Goal: Information Seeking & Learning: Check status

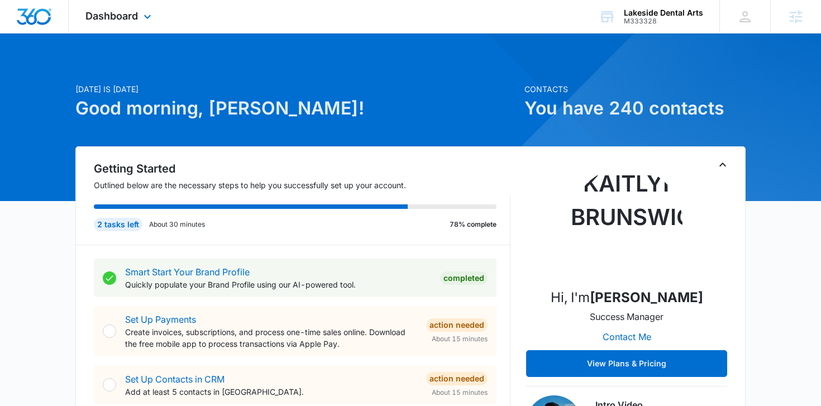
click at [117, 3] on div "Dashboard Apps Reputation Websites Forms CRM Email Social Payments POS Content …" at bounding box center [120, 16] width 102 height 33
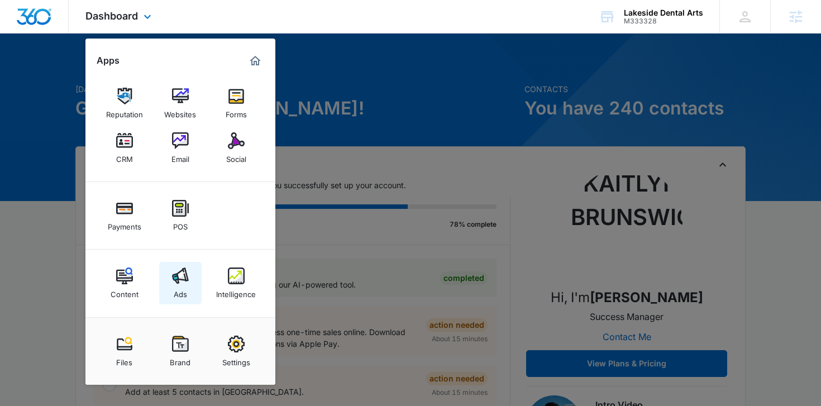
click at [174, 285] on div "Ads" at bounding box center [180, 291] width 13 height 15
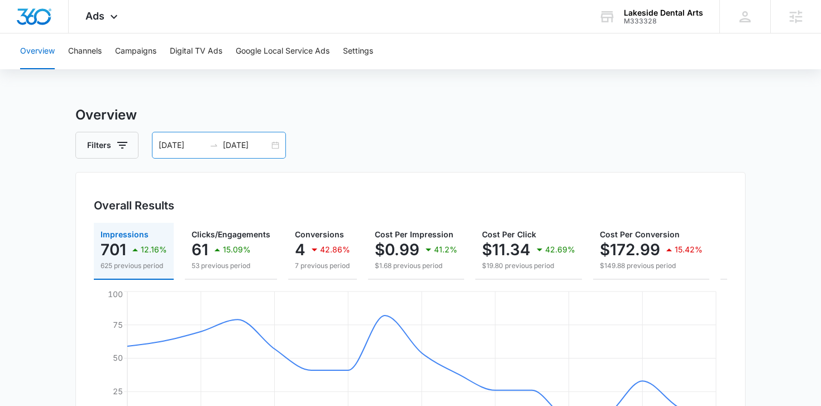
click at [275, 149] on div "09/01/2025 09/17/2025" at bounding box center [219, 145] width 134 height 27
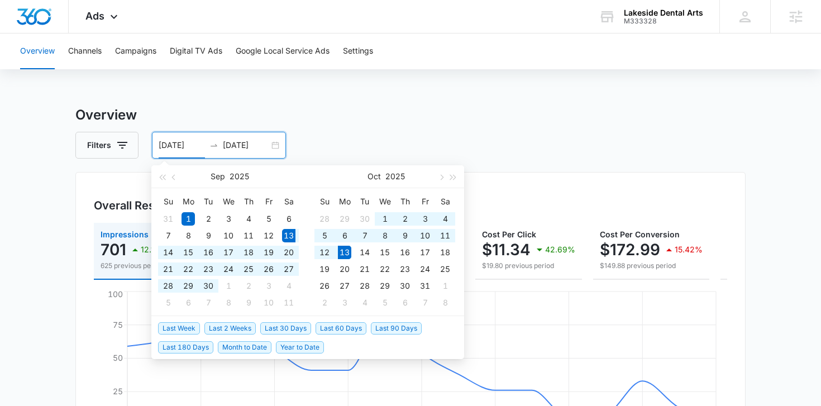
click at [278, 322] on span "Last 30 Days" at bounding box center [285, 328] width 51 height 12
type input "09/13/2025"
type input "10/13/2025"
